Goal: Check status: Check status

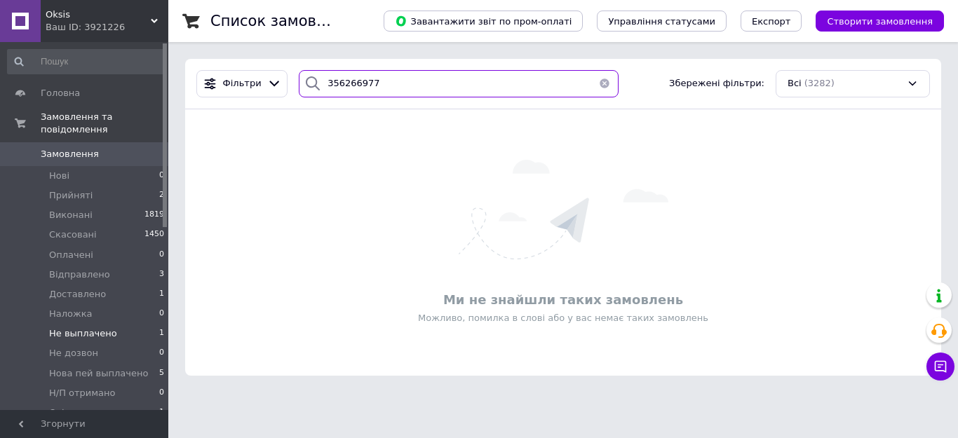
paste input "5399719"
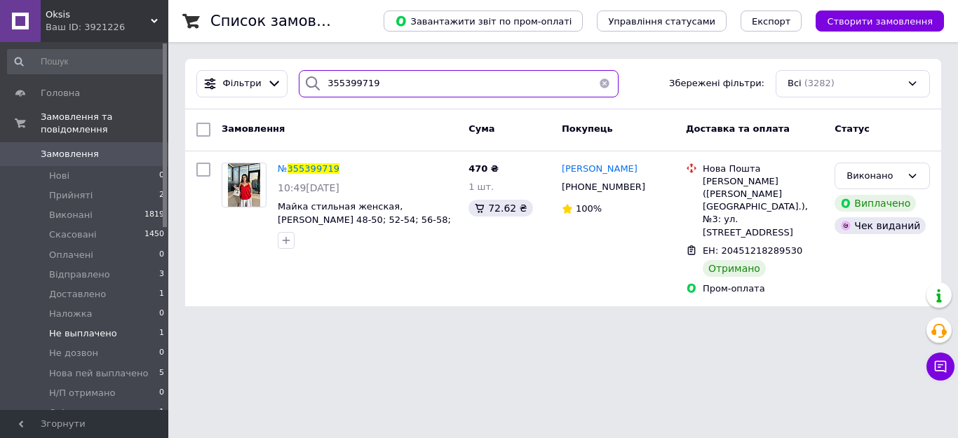
click at [373, 89] on input "355399719" at bounding box center [459, 83] width 320 height 27
paste input "6031033"
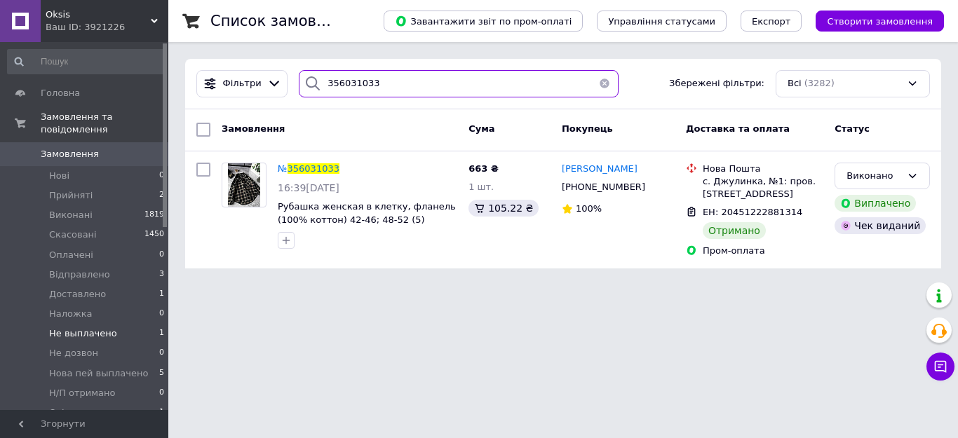
click at [372, 86] on input "356031033" at bounding box center [459, 83] width 320 height 27
paste input "198664"
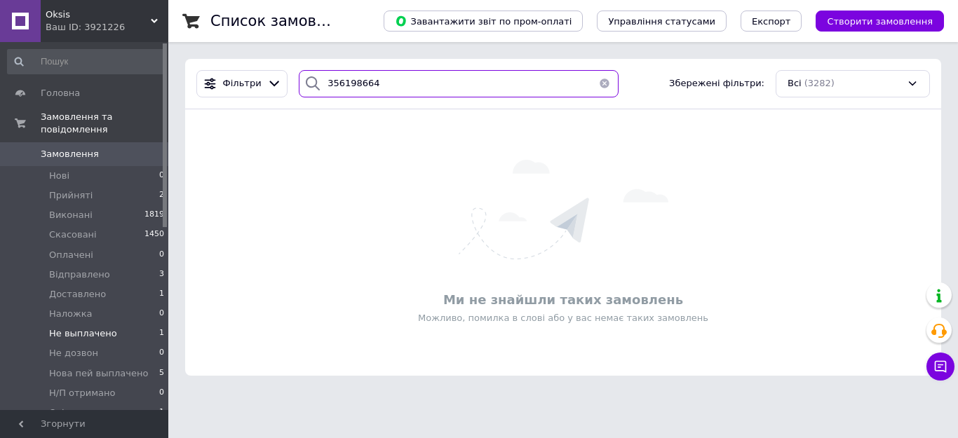
paste input "5996308"
paste input "6196122"
paste input "5973795"
paste input "6085934"
paste input "383710"
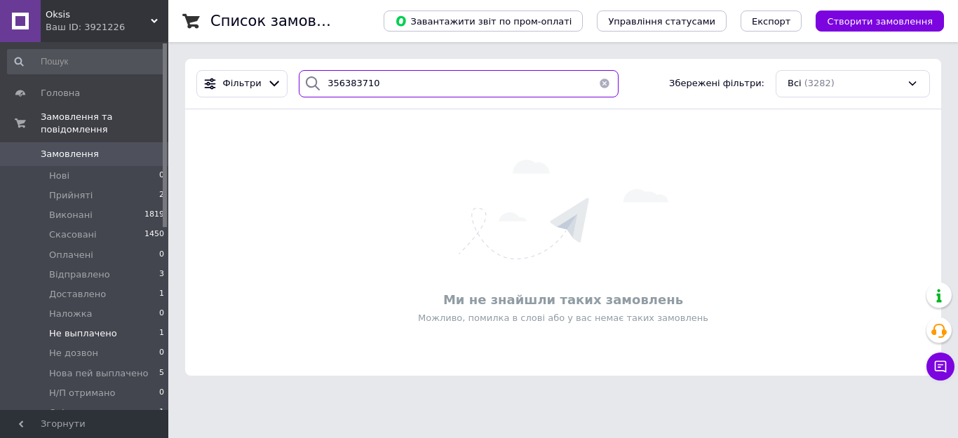
paste input "46185"
type input "356461850"
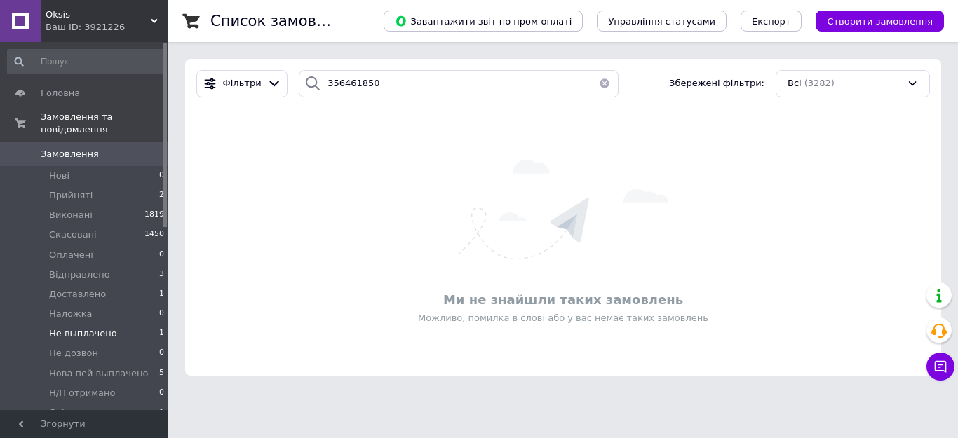
click at [114, 324] on li "Не выплачено 1" at bounding box center [86, 334] width 173 height 20
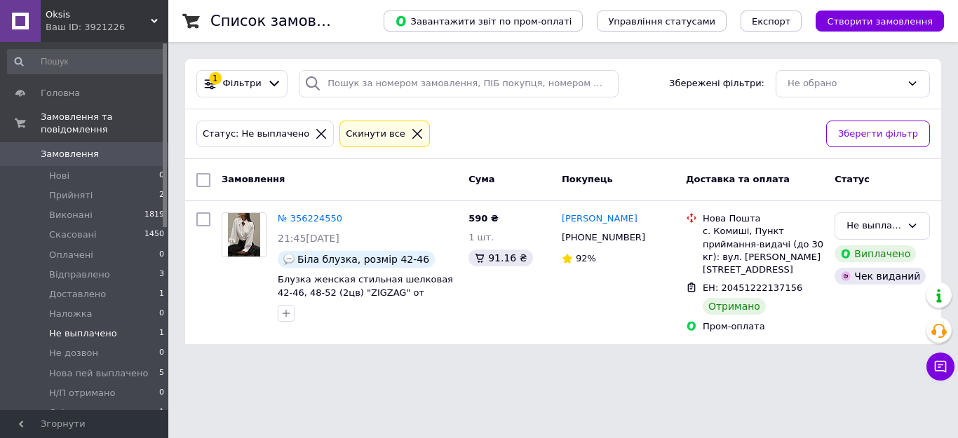
click at [411, 133] on icon at bounding box center [417, 134] width 13 height 13
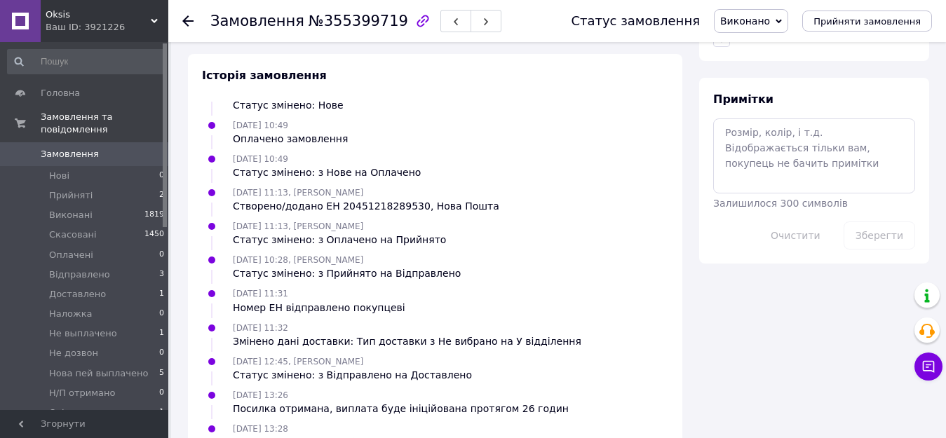
scroll to position [788, 0]
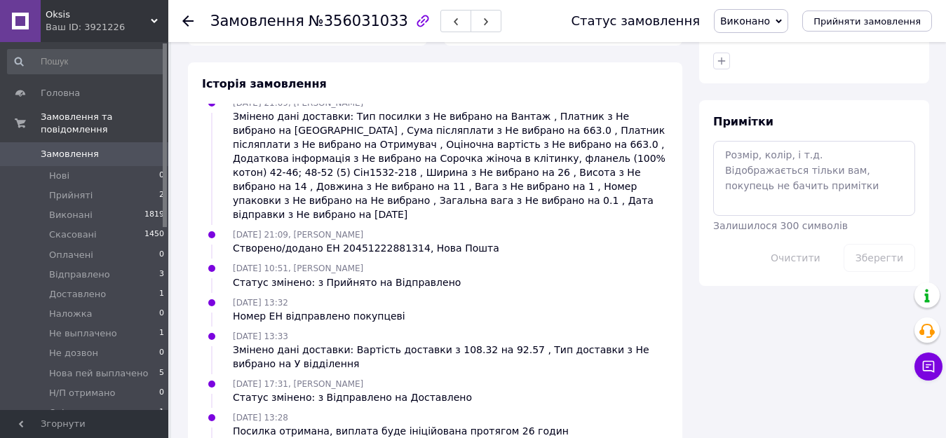
scroll to position [774, 0]
